Goal: Transaction & Acquisition: Purchase product/service

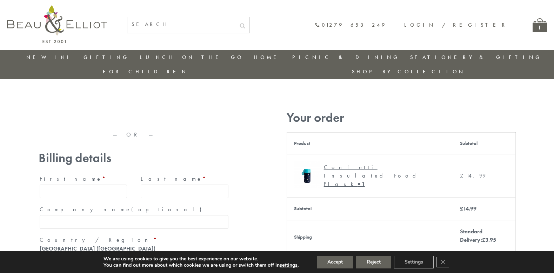
type input "[EMAIL_ADDRESS][DOMAIN_NAME]"
type input "[PERSON_NAME]"
type input "23, [GEOGRAPHIC_DATA], [GEOGRAPHIC_DATA]"
type input "[GEOGRAPHIC_DATA]"
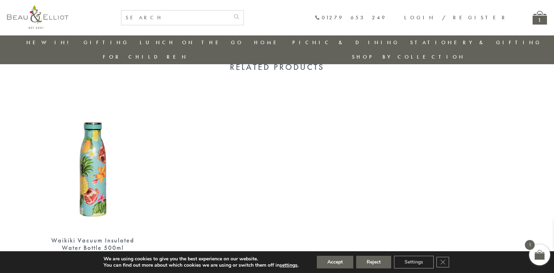
scroll to position [553, 0]
